Goal: Information Seeking & Learning: Learn about a topic

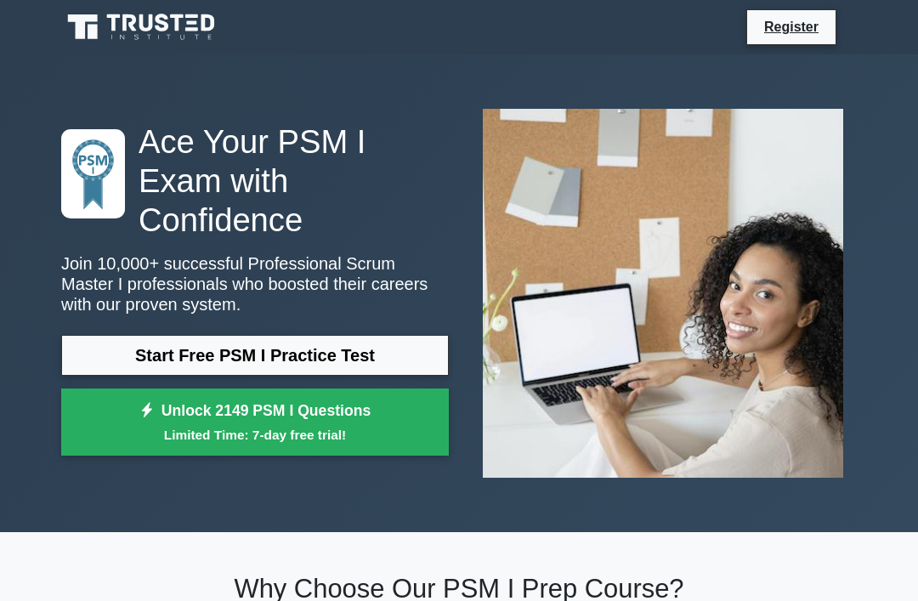
click at [399, 353] on link "Start Free PSM I Practice Test" at bounding box center [254, 355] width 387 height 41
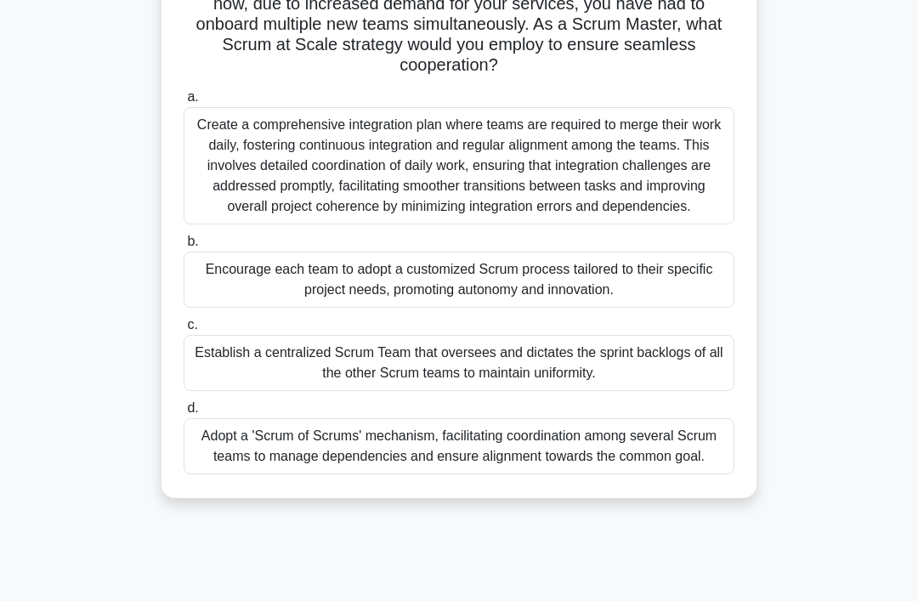
scroll to position [160, 0]
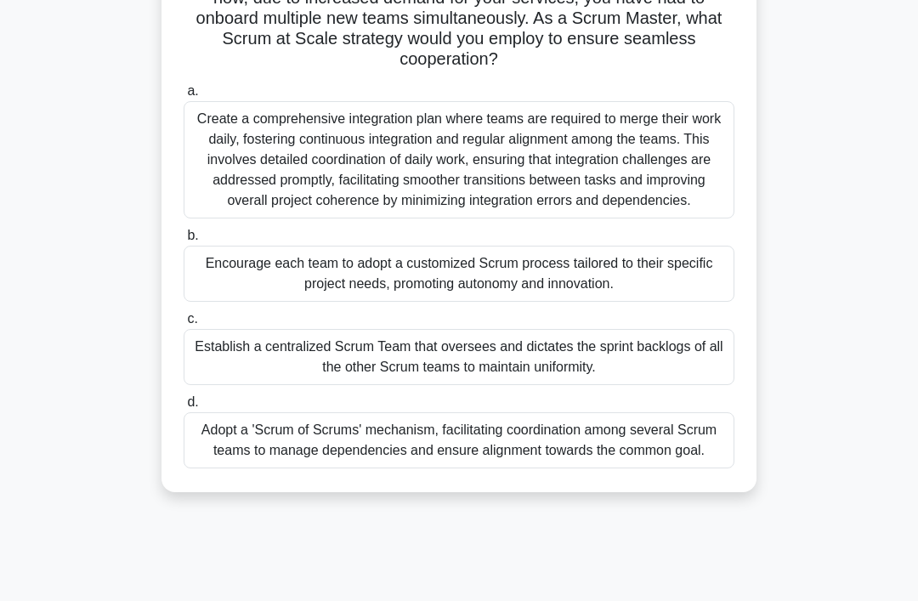
click at [609, 459] on div "Adopt a 'Scrum of Scrums' mechanism, facilitating coordination among several Sc…" at bounding box center [459, 440] width 551 height 56
click at [184, 408] on input "d. Adopt a 'Scrum of Scrums' mechanism, facilitating coordination among several…" at bounding box center [184, 402] width 0 height 11
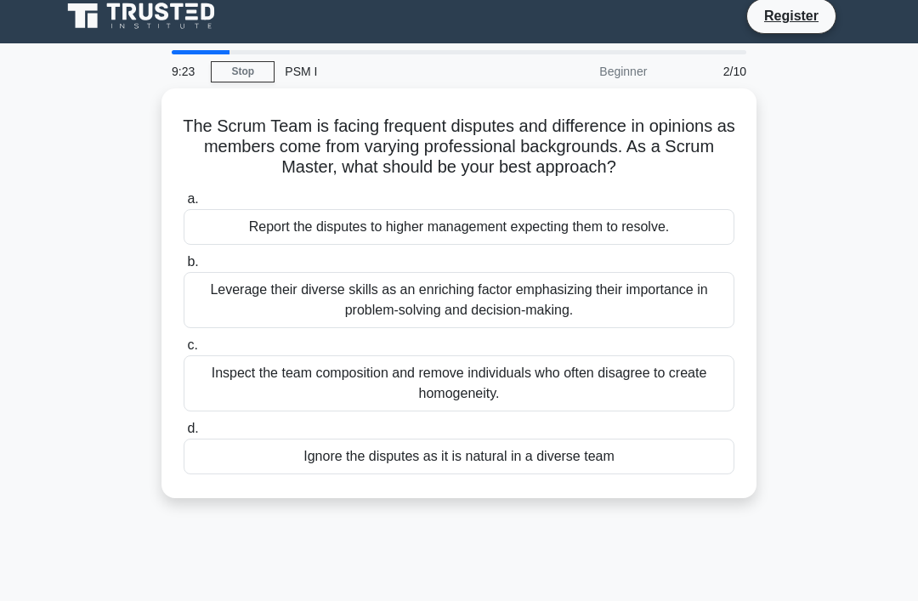
scroll to position [10, 0]
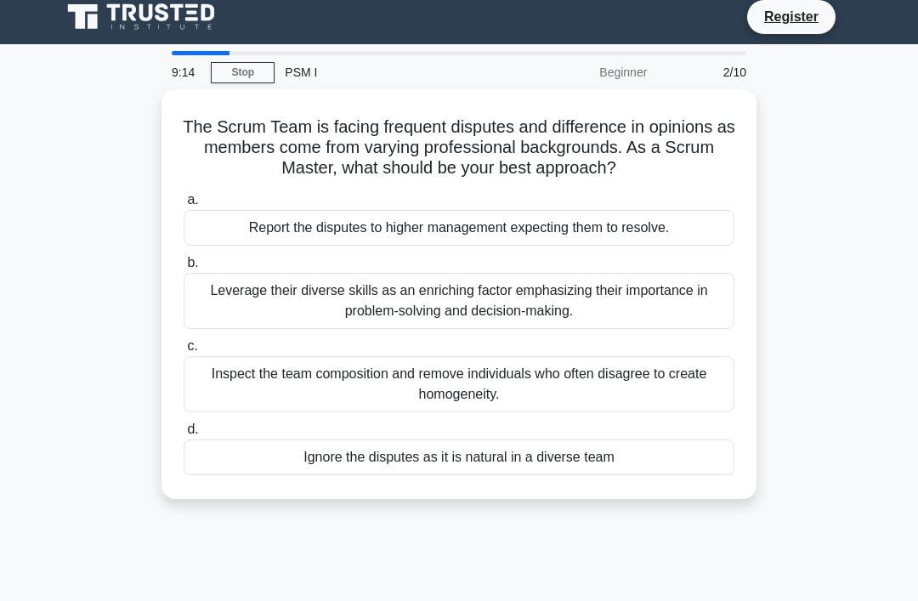
click at [616, 319] on div "Leverage their diverse skills as an enriching factor emphasizing their importan…" at bounding box center [459, 301] width 551 height 56
click at [184, 269] on input "b. Leverage their diverse skills as an enriching factor emphasizing their impor…" at bounding box center [184, 262] width 0 height 11
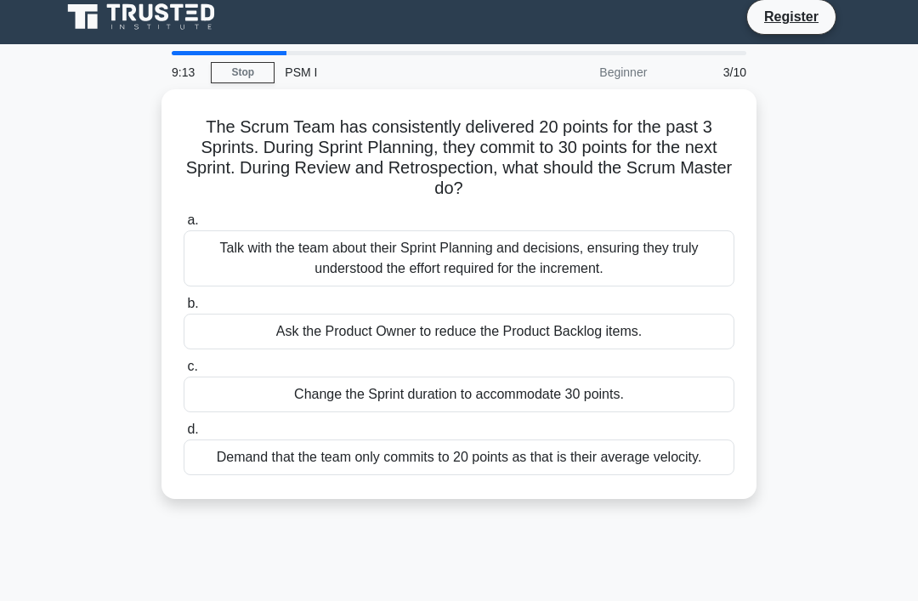
click at [616, 316] on div "Ask the Product Owner to reduce the Product Backlog items." at bounding box center [459, 332] width 551 height 36
click at [184, 309] on input "b. Ask the Product Owner to reduce the Product Backlog items." at bounding box center [184, 303] width 0 height 11
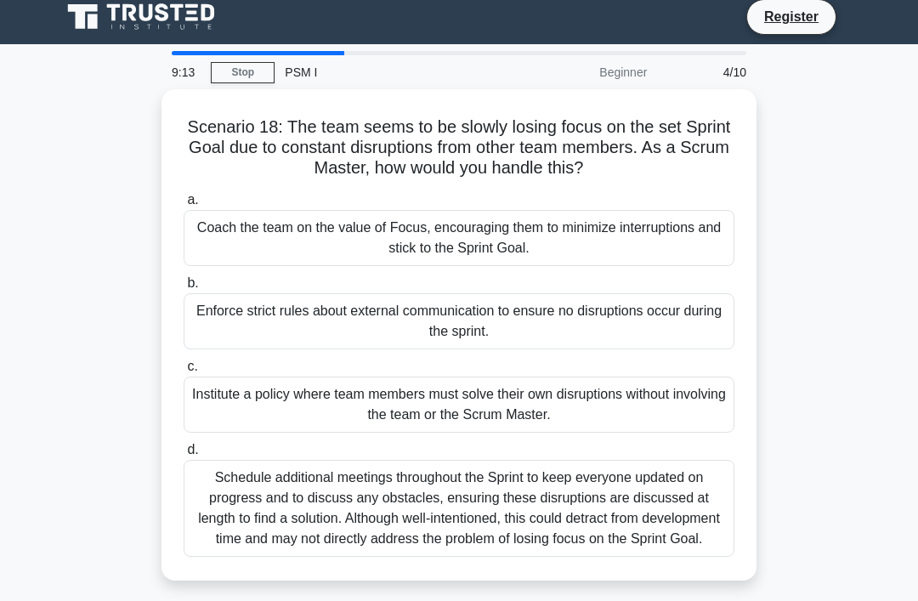
click at [598, 320] on div "Enforce strict rules about external communication to ensure no disruptions occu…" at bounding box center [459, 321] width 551 height 56
click at [184, 289] on input "b. Enforce strict rules about external communication to ensure no disruptions o…" at bounding box center [184, 283] width 0 height 11
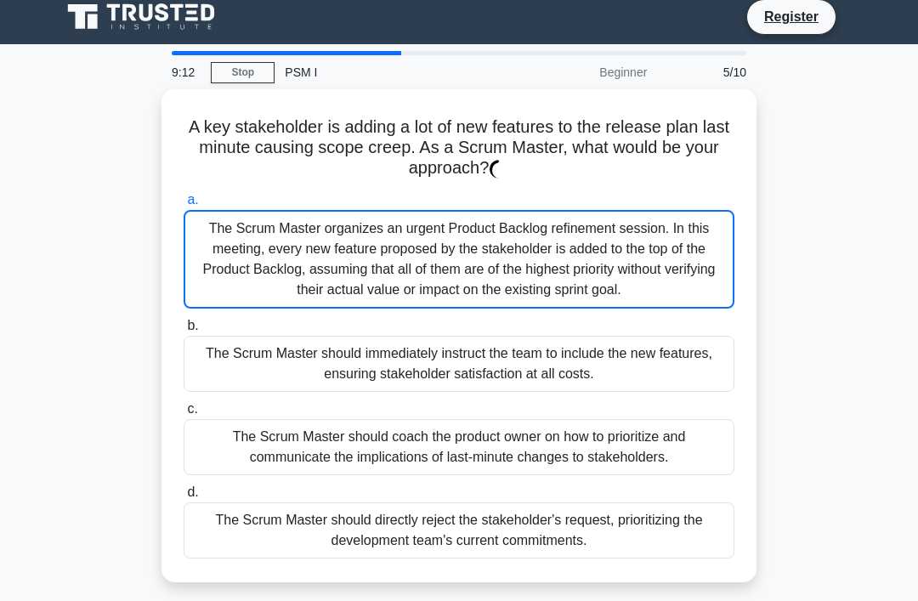
click at [585, 286] on div "The Scrum Master organizes an urgent Product Backlog refinement session. In thi…" at bounding box center [459, 259] width 551 height 99
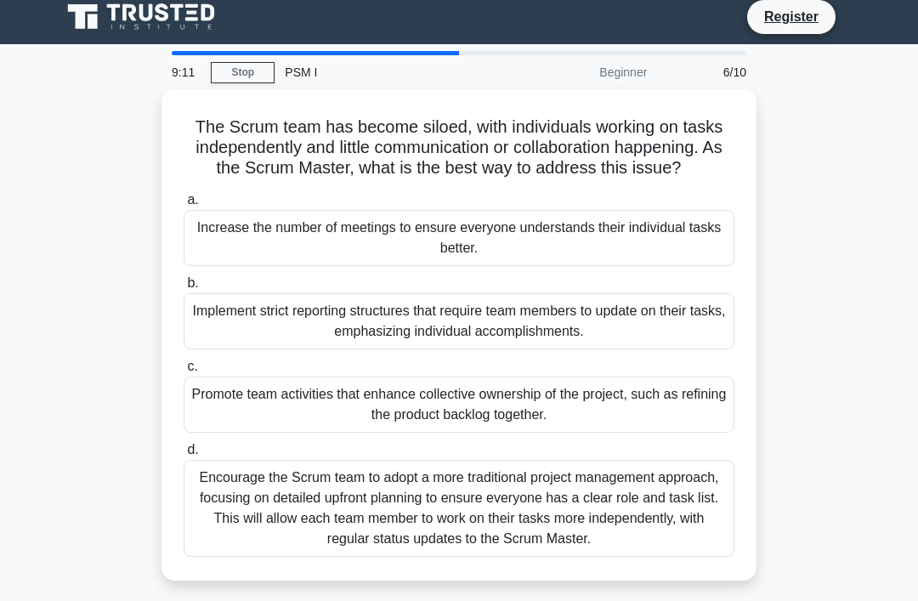
click at [612, 266] on div "Increase the number of meetings to ensure everyone understands their individual…" at bounding box center [459, 238] width 551 height 56
click at [184, 206] on input "a. Increase the number of meetings to ensure everyone understands their individ…" at bounding box center [184, 200] width 0 height 11
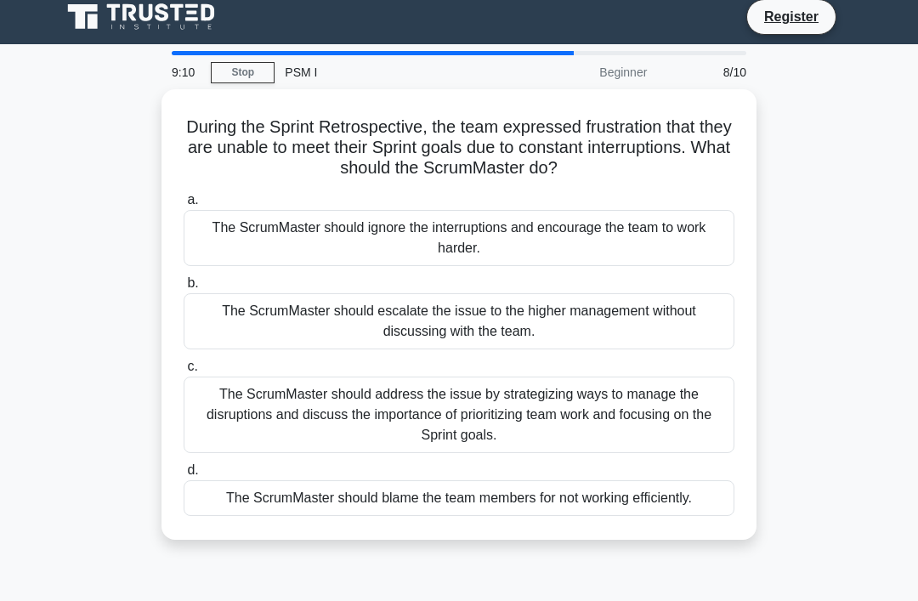
click at [615, 279] on label "b. The ScrumMaster should escalate the issue to the higher management without d…" at bounding box center [459, 311] width 551 height 76
click at [184, 279] on input "b. The ScrumMaster should escalate the issue to the higher management without d…" at bounding box center [184, 283] width 0 height 11
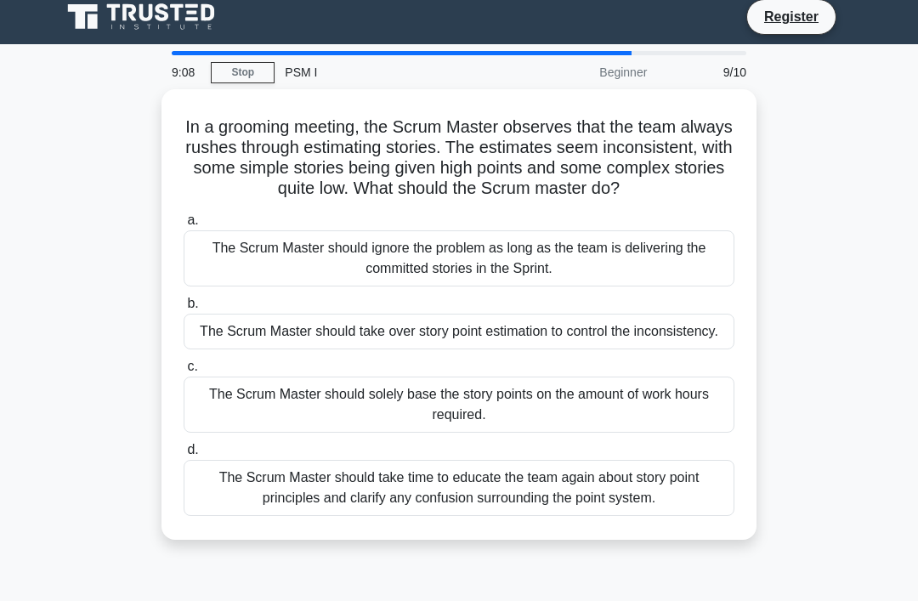
click at [609, 276] on div "The Scrum Master should ignore the problem as long as the team is delivering th…" at bounding box center [459, 258] width 551 height 56
click at [184, 226] on input "a. The Scrum Master should ignore the problem as long as the team is delivering…" at bounding box center [184, 220] width 0 height 11
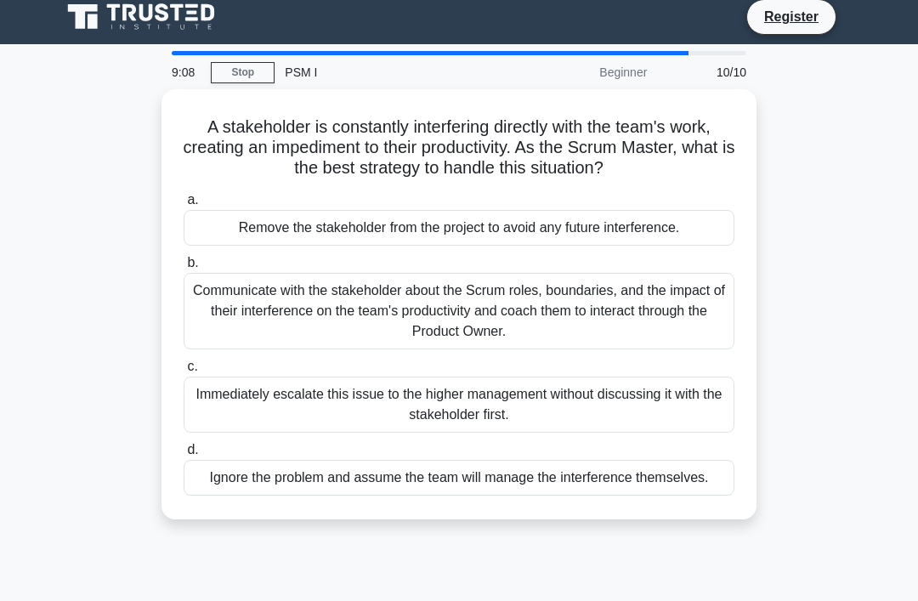
click at [622, 308] on div "Communicate with the stakeholder about the Scrum roles, boundaries, and the imp…" at bounding box center [459, 311] width 551 height 76
click at [184, 269] on input "b. Communicate with the stakeholder about the Scrum roles, boundaries, and the …" at bounding box center [184, 262] width 0 height 11
